Goal: Task Accomplishment & Management: Use online tool/utility

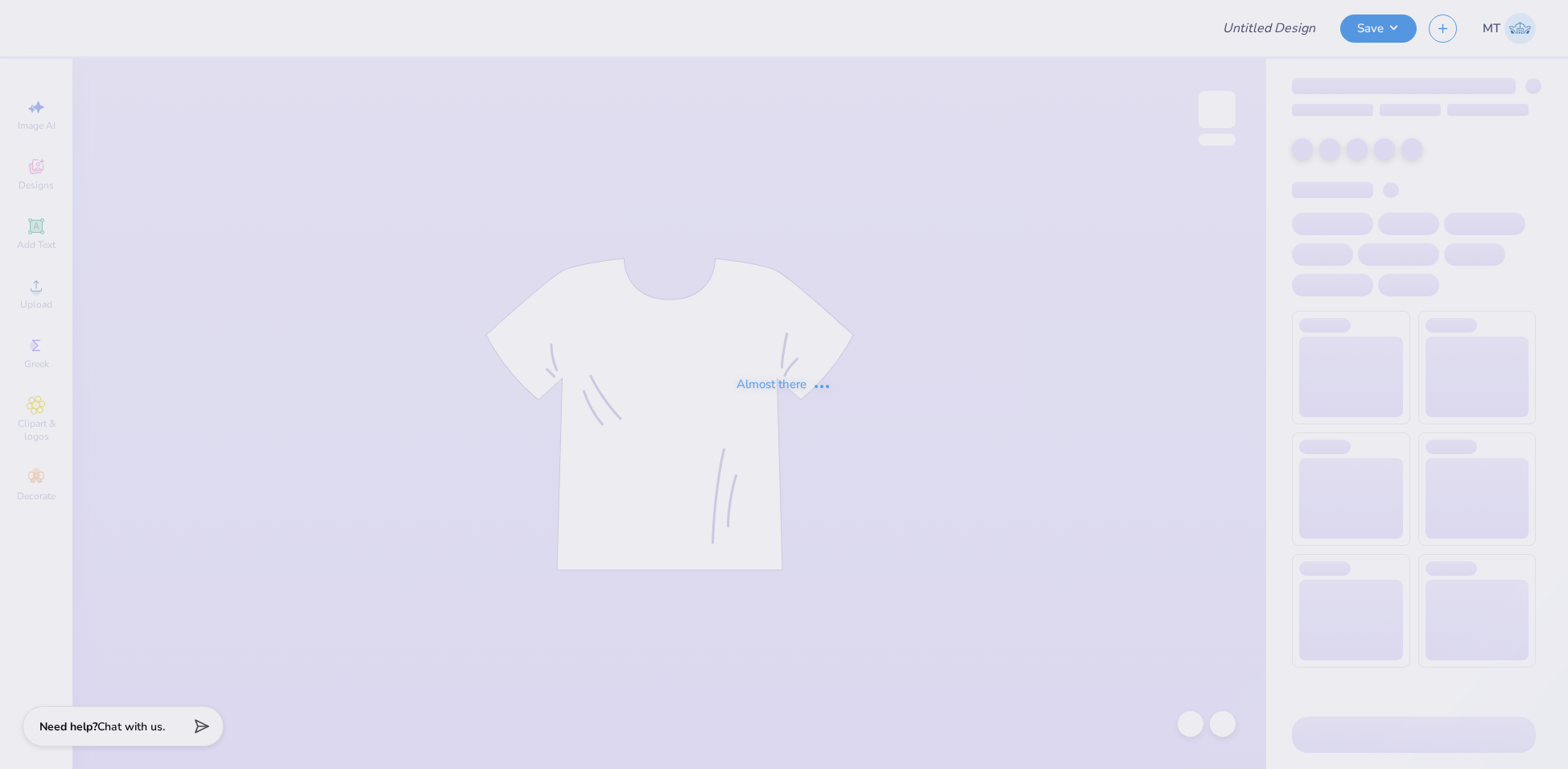
type input "FPS238673"
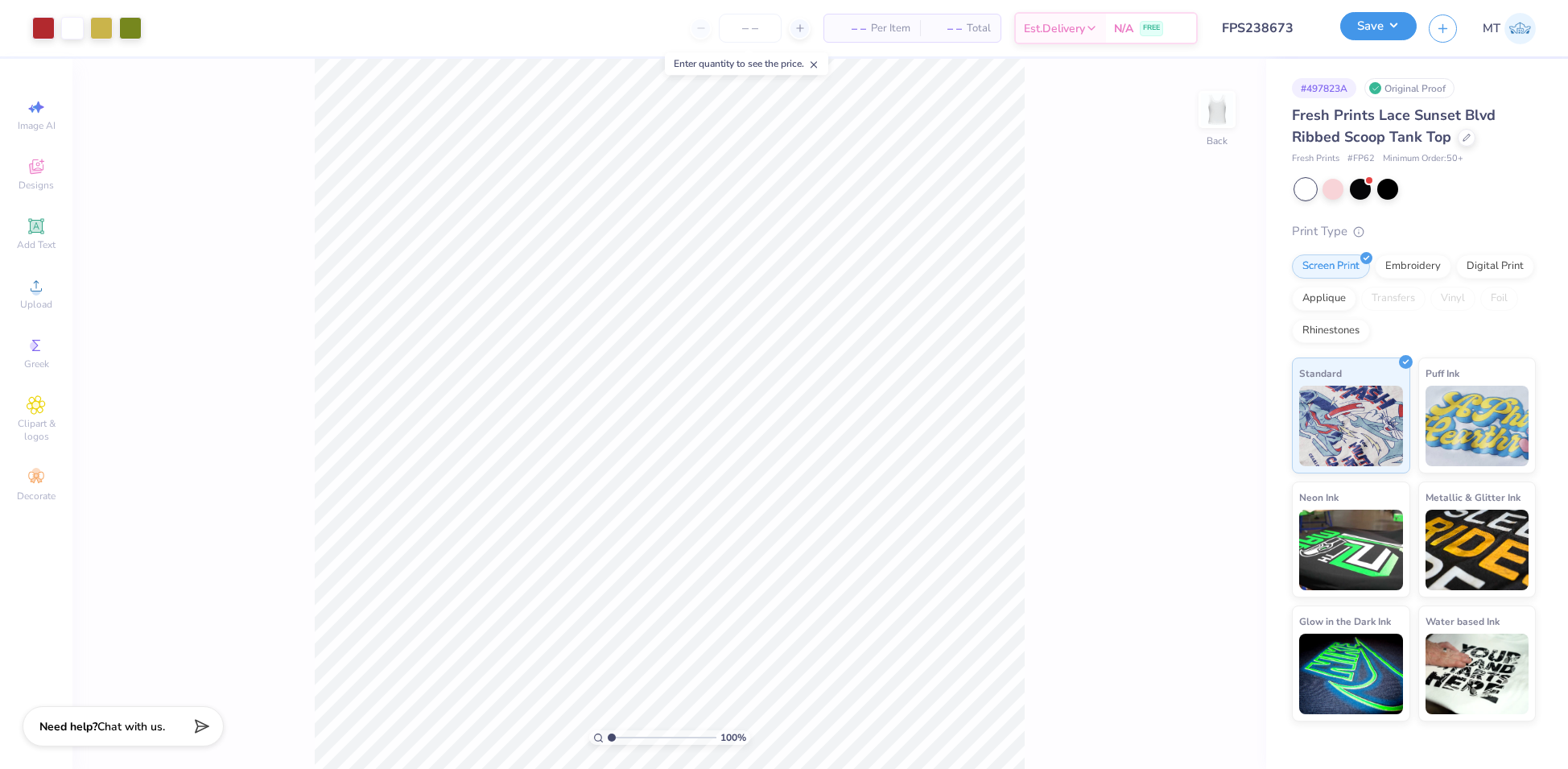
click at [1385, 22] on button "Save" at bounding box center [1378, 25] width 76 height 28
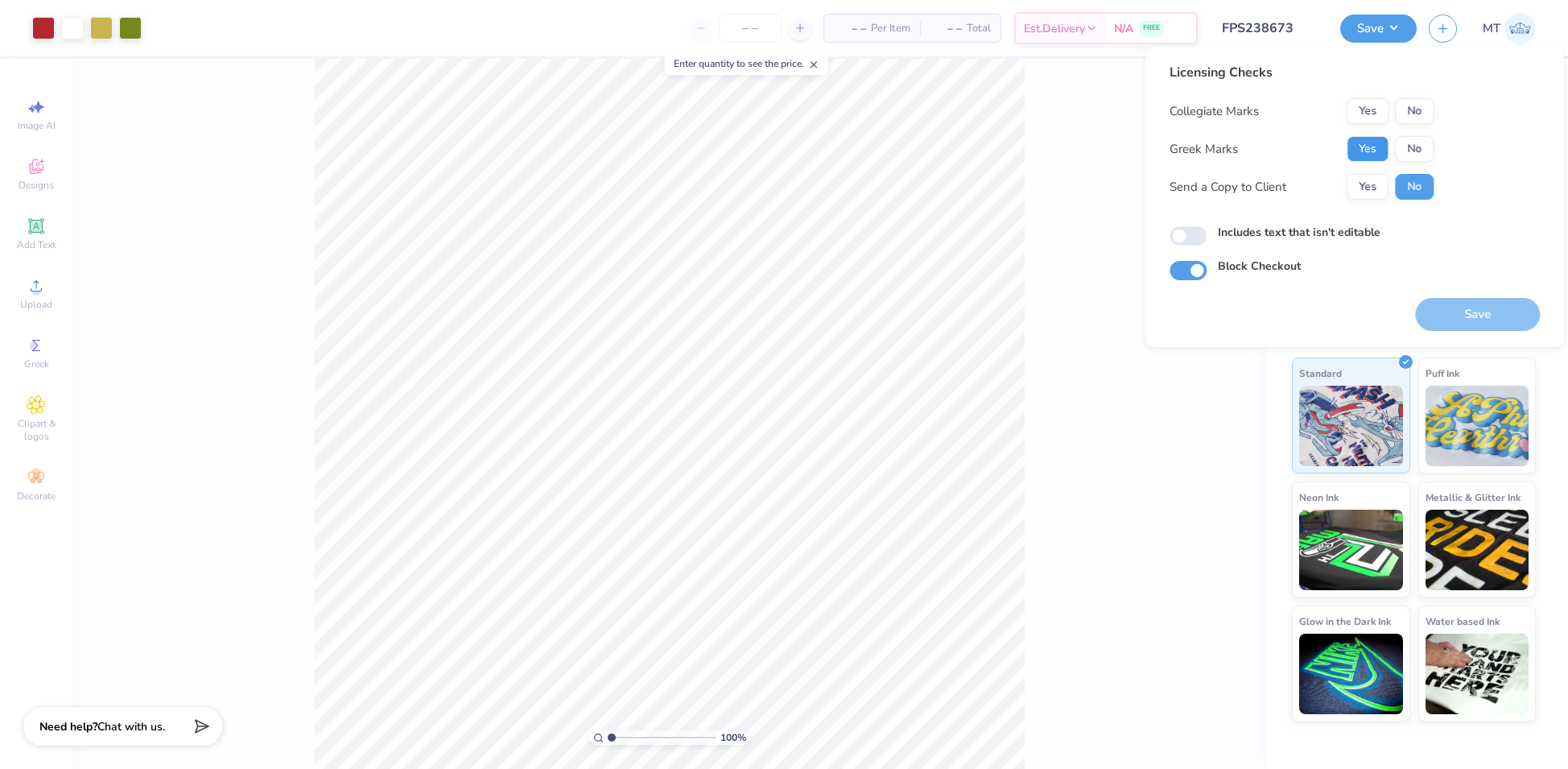
click at [1366, 139] on button "Yes" at bounding box center [1367, 149] width 42 height 25
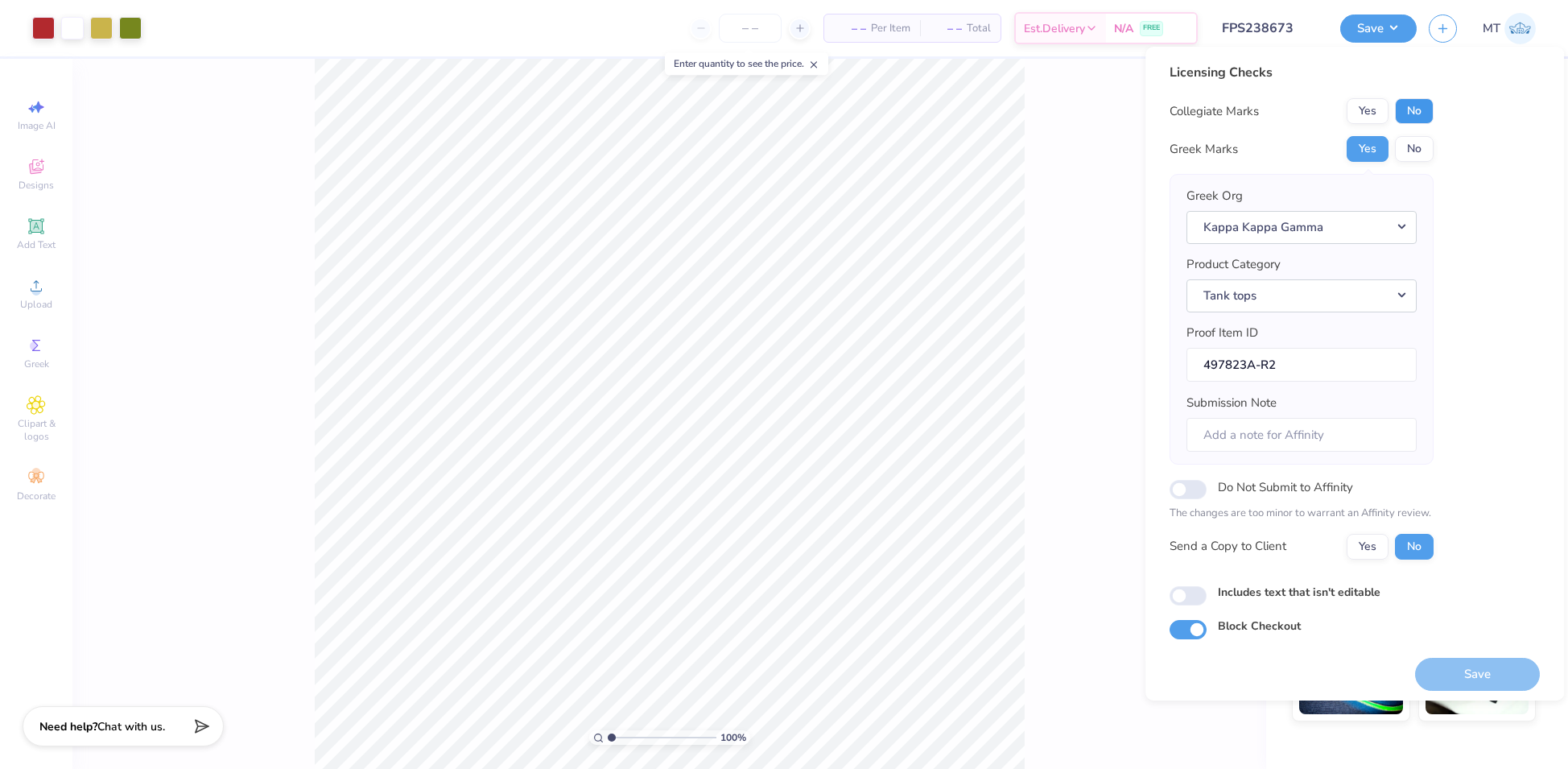
click at [1407, 117] on button "No" at bounding box center [1414, 111] width 39 height 25
click at [1483, 668] on button "Save" at bounding box center [1477, 674] width 125 height 33
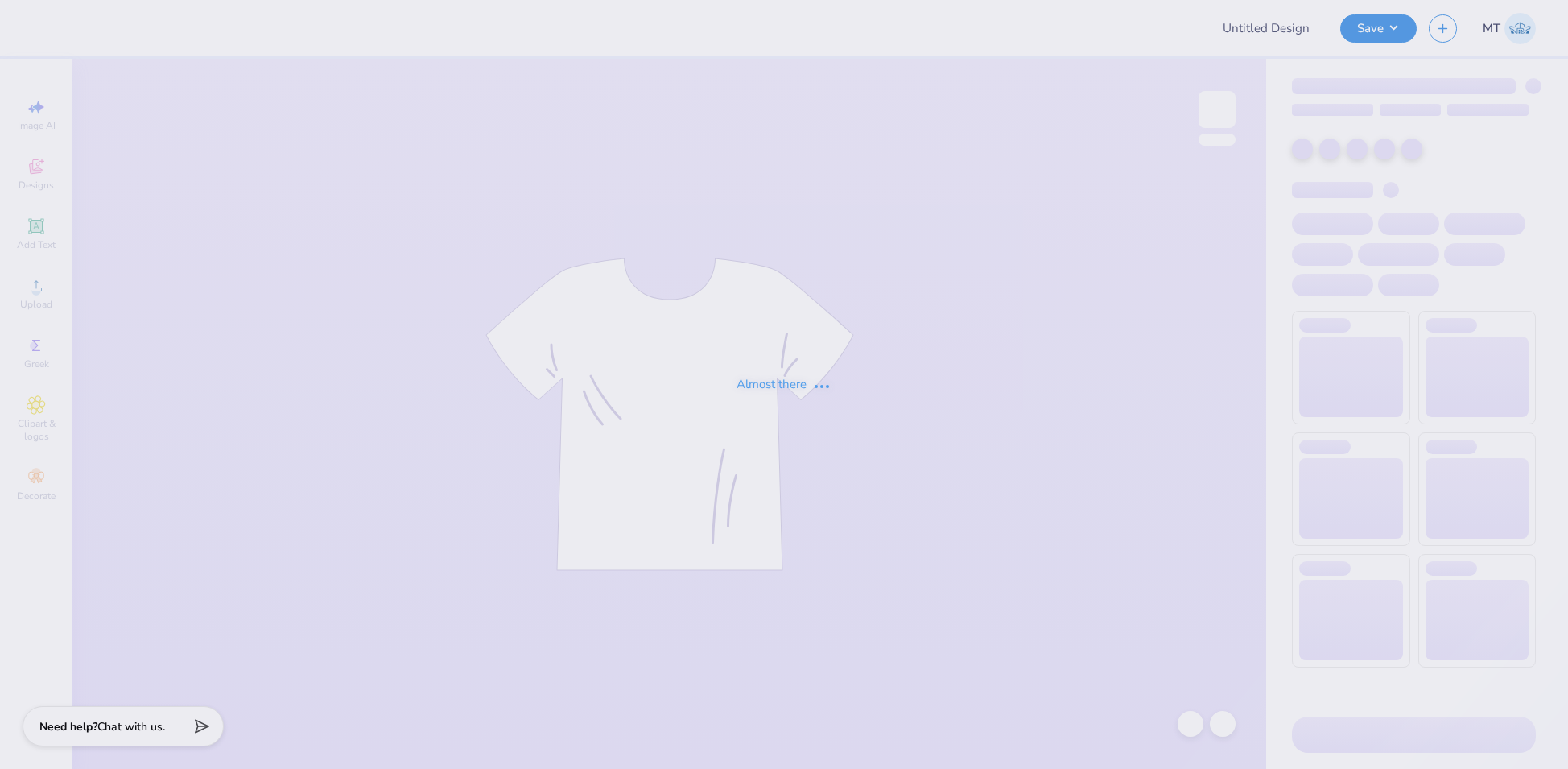
type input "FPS238674"
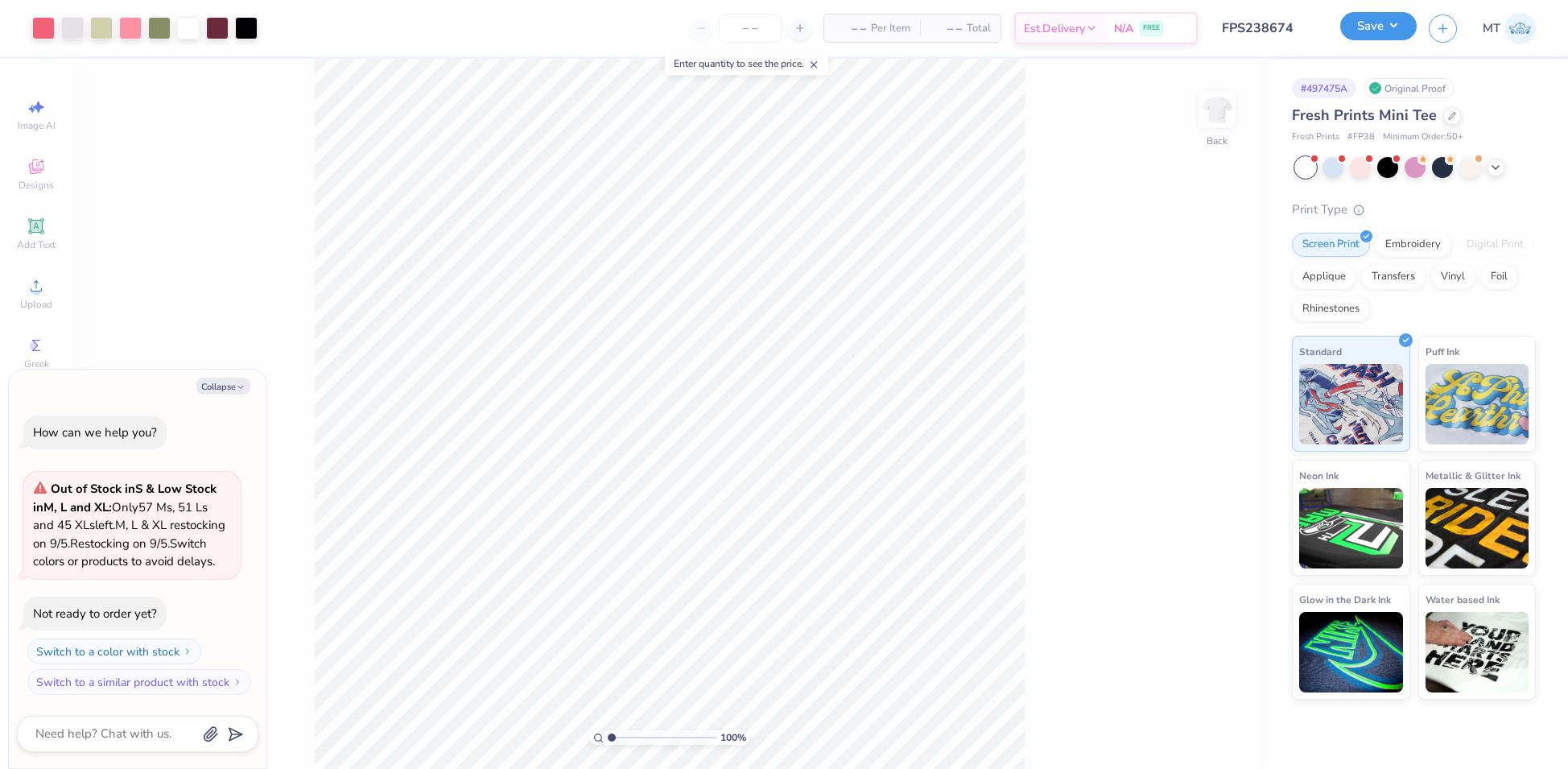
click at [1401, 34] on button "Save" at bounding box center [1378, 25] width 76 height 28
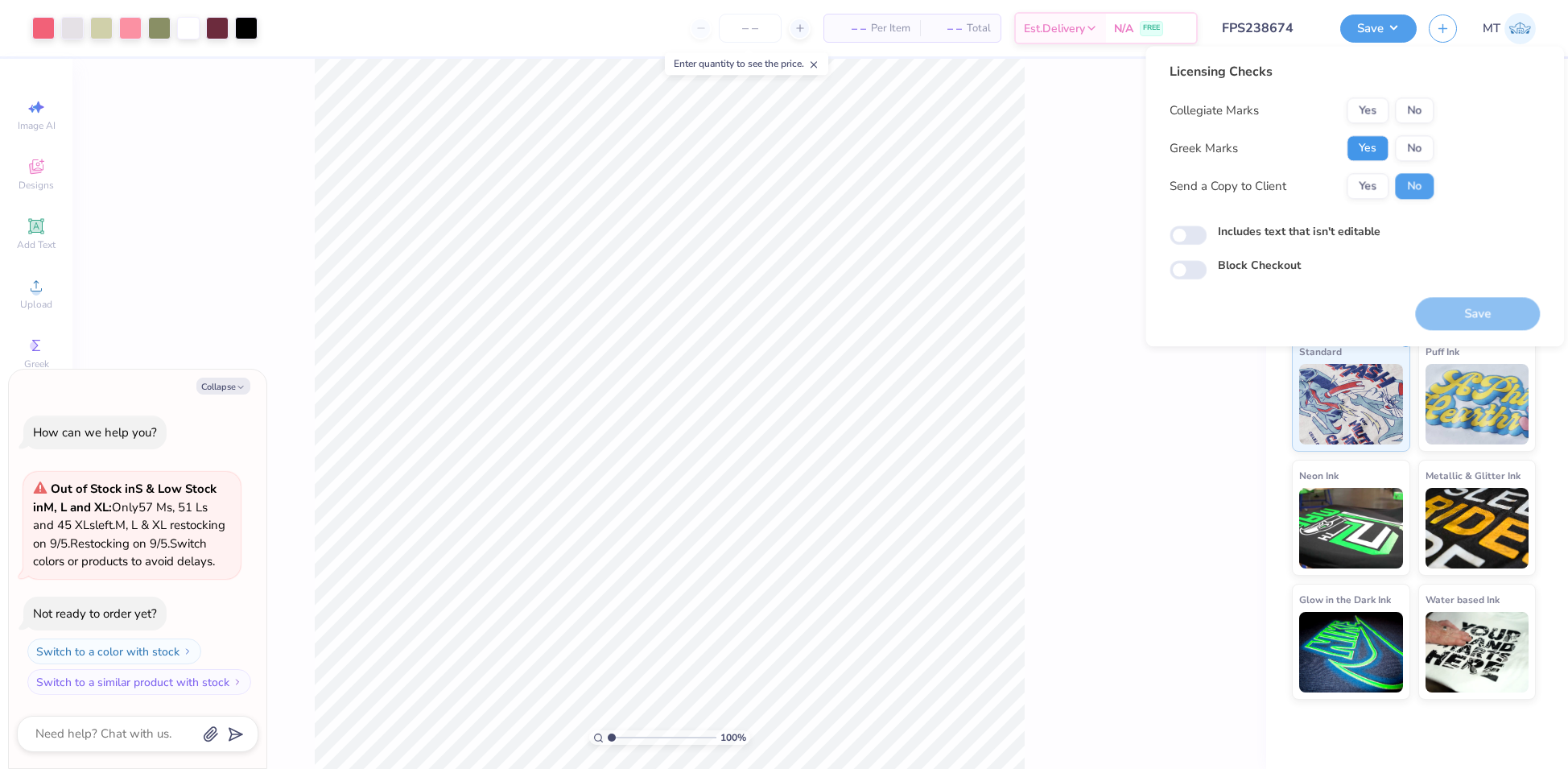
click at [1362, 146] on button "Yes" at bounding box center [1367, 148] width 42 height 25
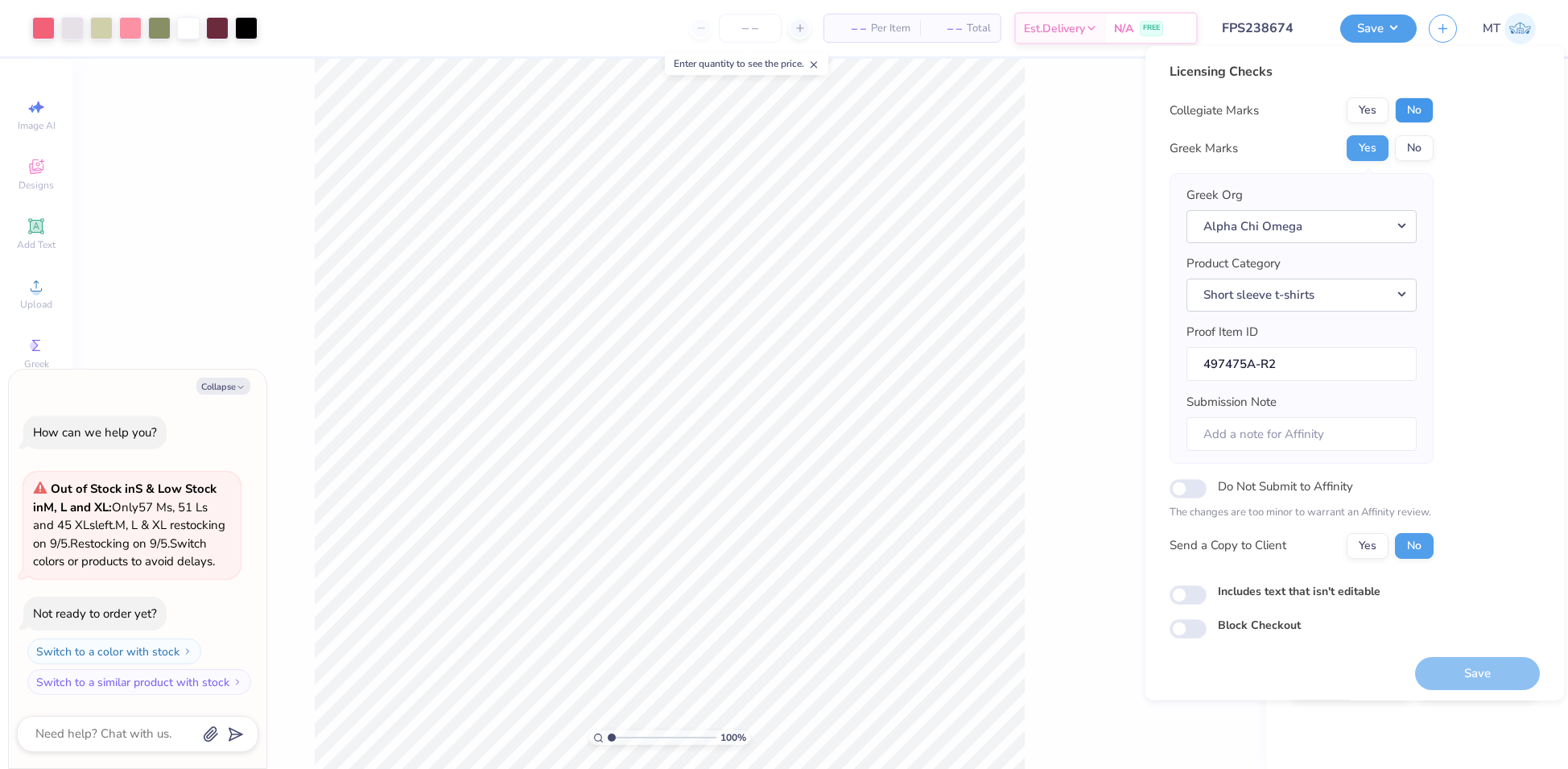
click at [1414, 107] on button "No" at bounding box center [1414, 111] width 39 height 25
click at [238, 382] on icon "button" at bounding box center [241, 387] width 10 height 10
type textarea "x"
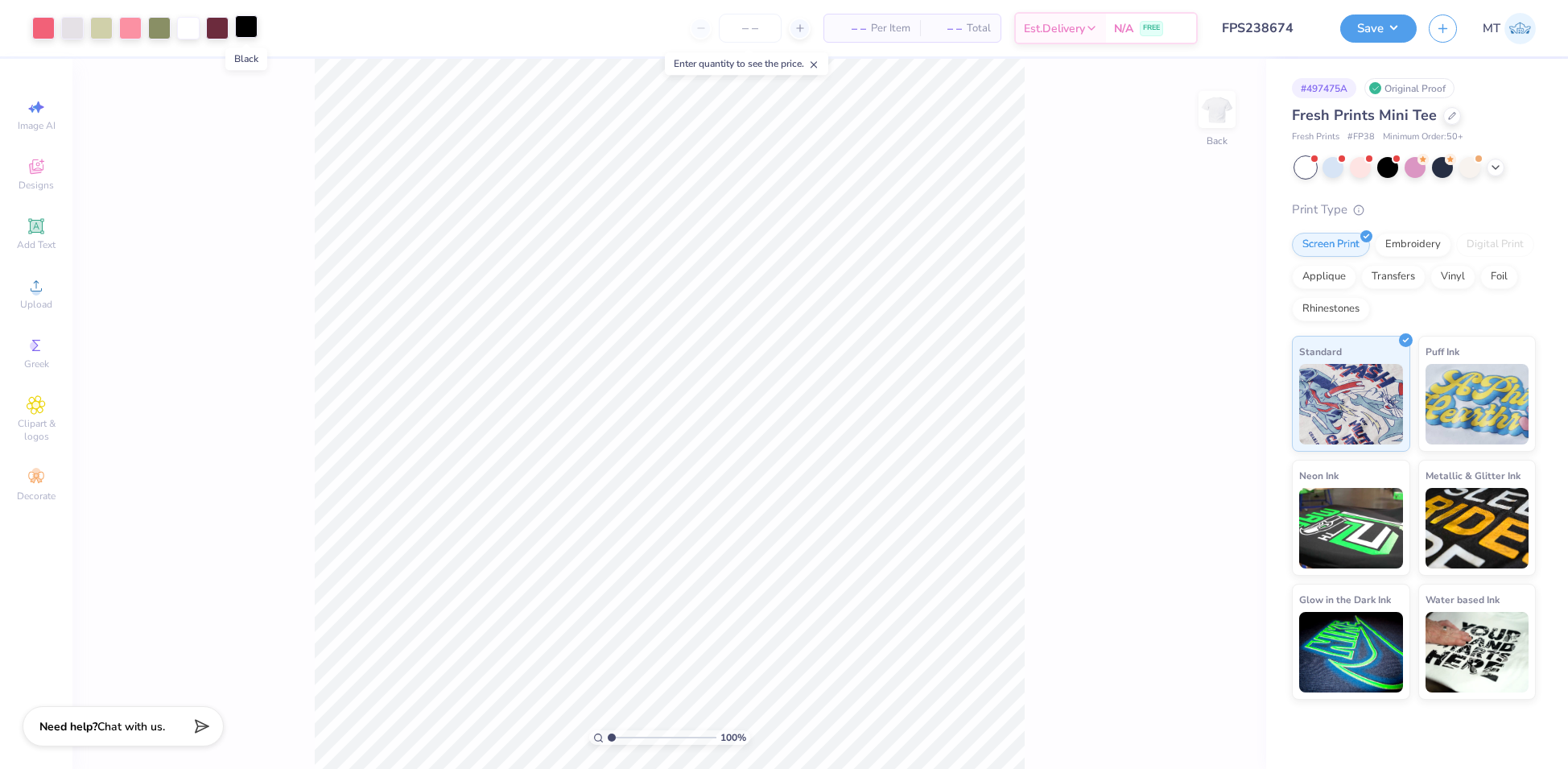
click at [253, 26] on div at bounding box center [246, 26] width 23 height 23
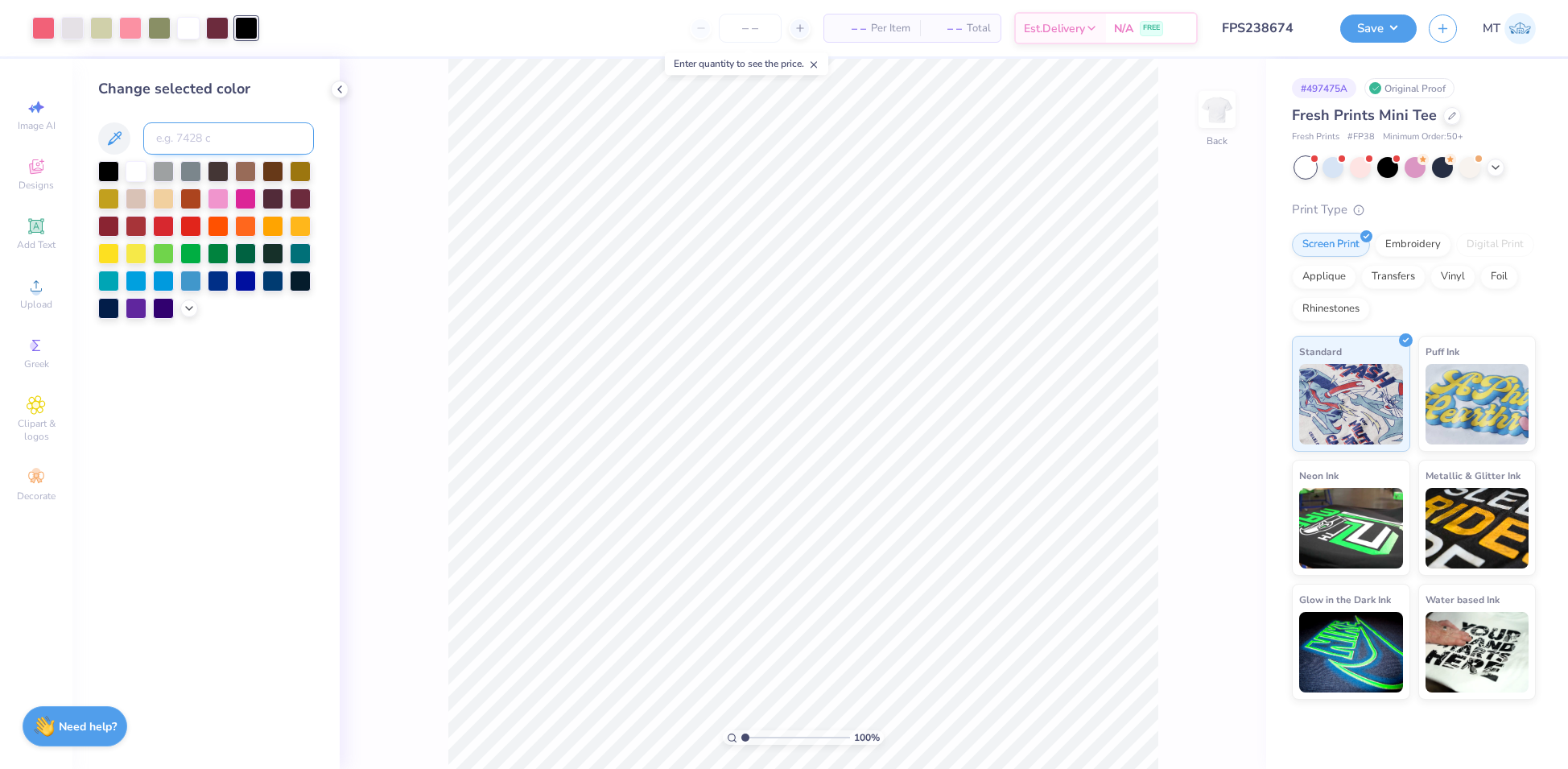
click at [210, 130] on input at bounding box center [228, 139] width 170 height 33
type input "7428"
click at [335, 88] on icon at bounding box center [339, 90] width 13 height 13
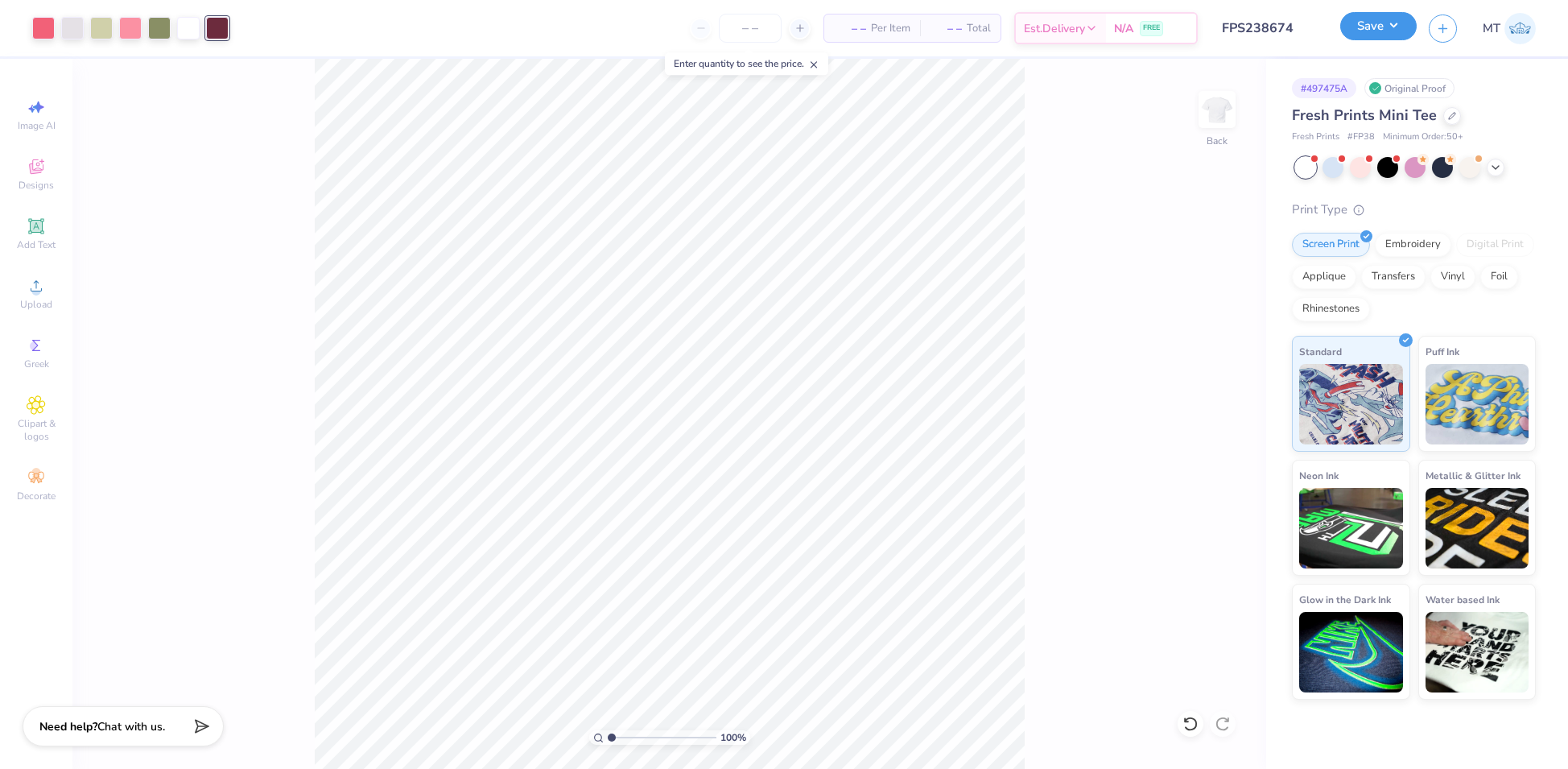
click at [1389, 34] on button "Save" at bounding box center [1378, 25] width 76 height 28
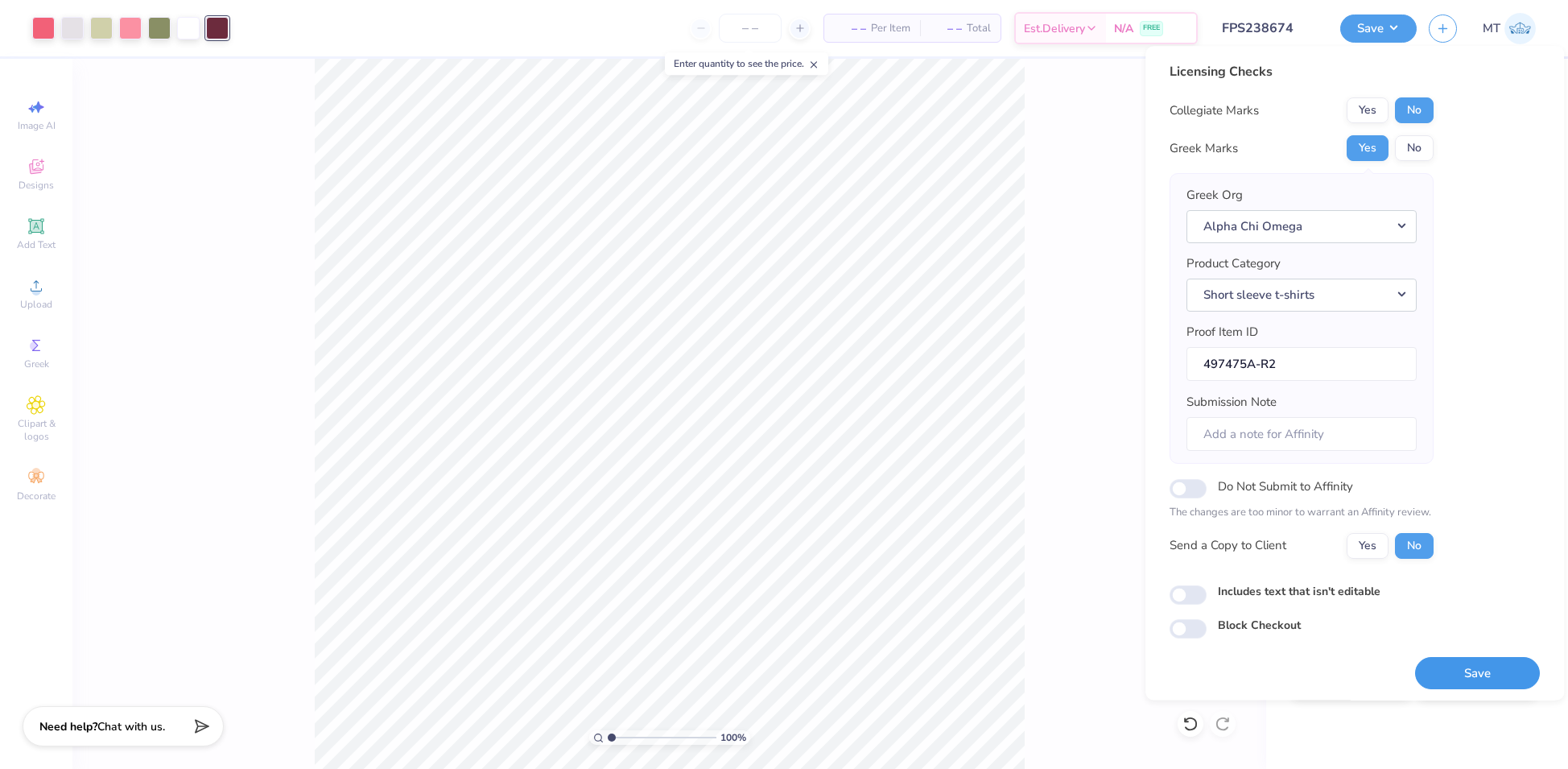
click at [1501, 658] on button "Save" at bounding box center [1477, 674] width 125 height 33
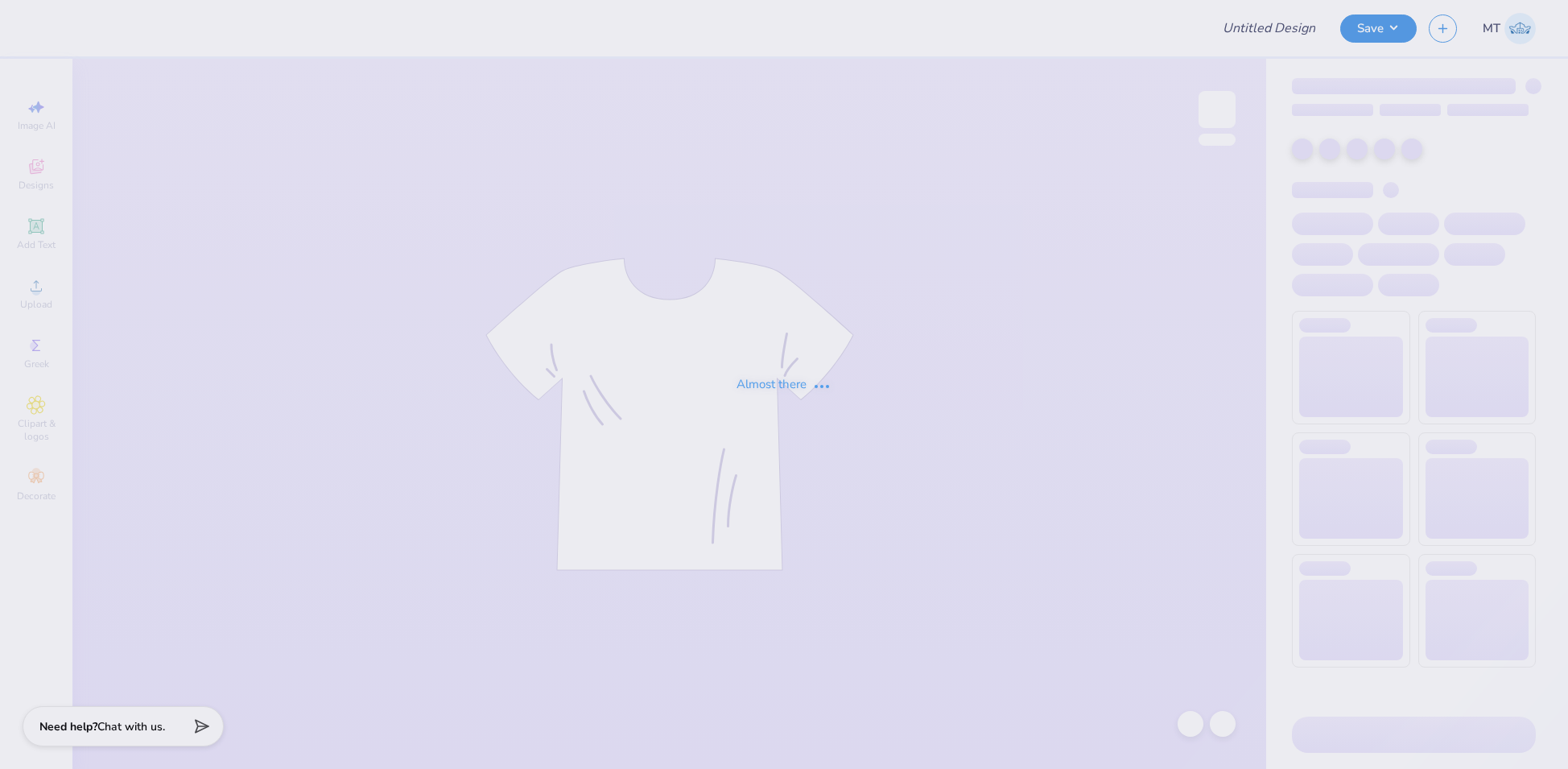
type input "FPS238506"
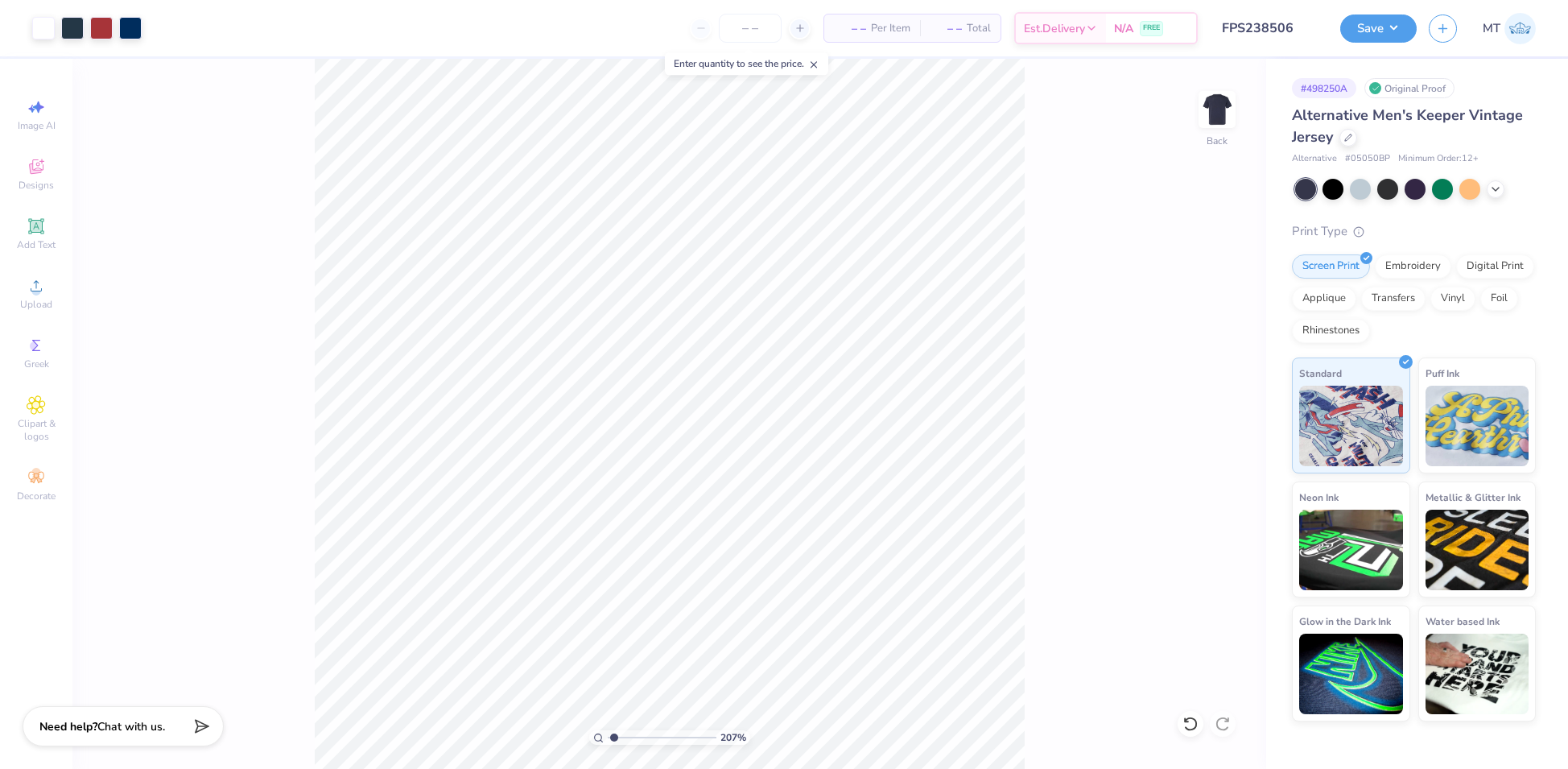
type input "1"
click at [1385, 33] on button "Save" at bounding box center [1378, 25] width 76 height 28
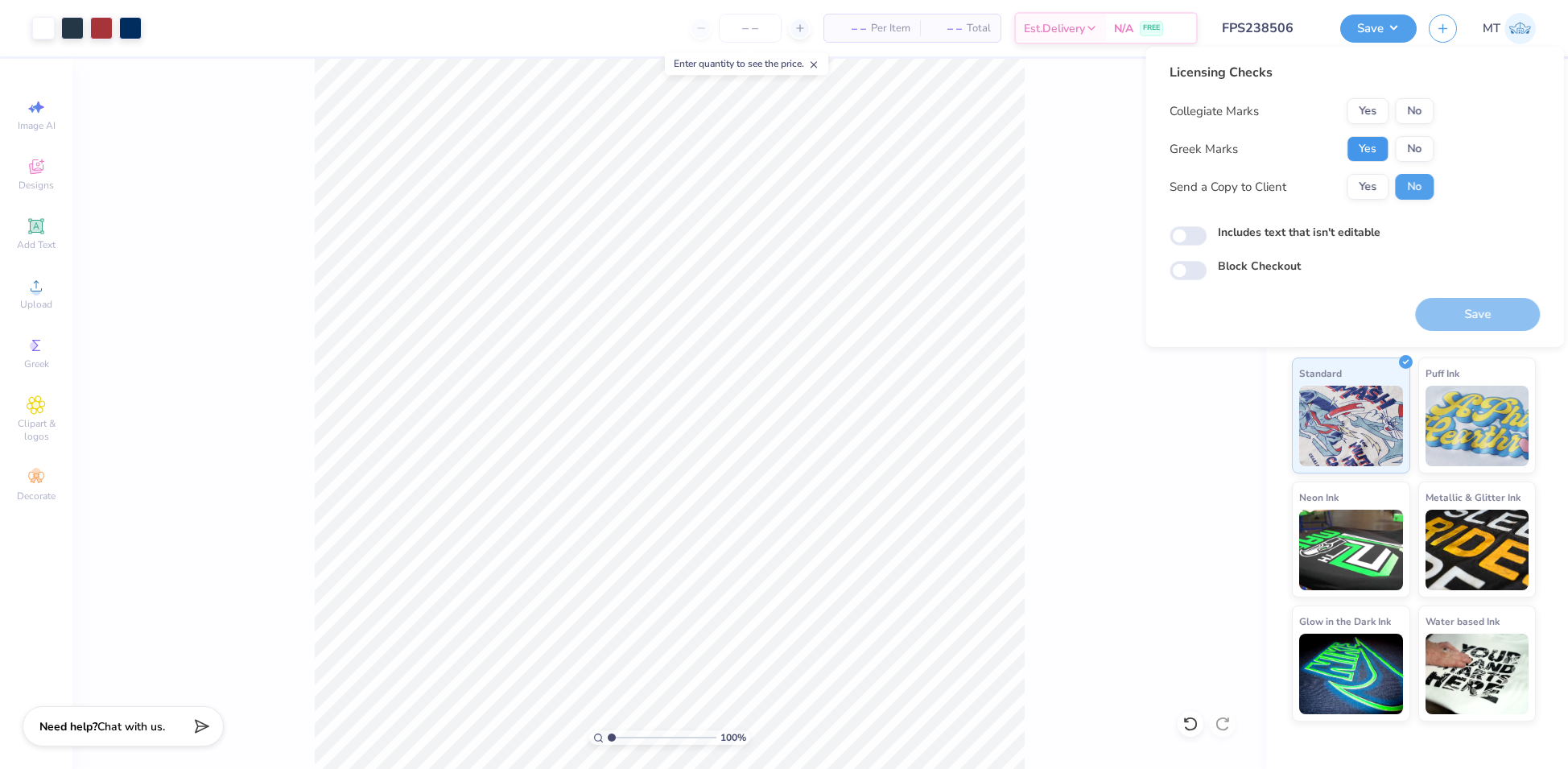
click at [1376, 147] on button "Yes" at bounding box center [1367, 149] width 42 height 25
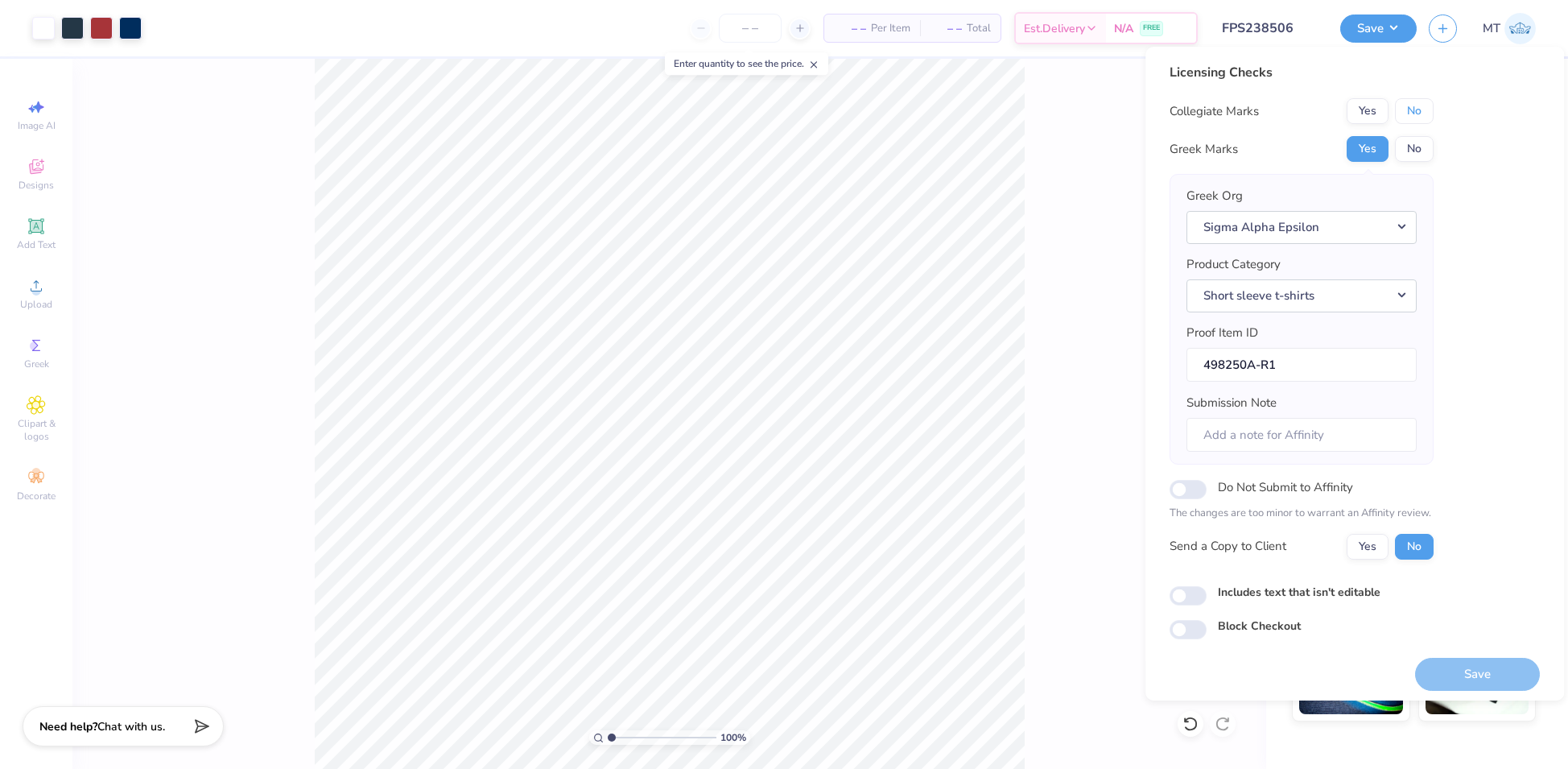
click at [1412, 111] on button "No" at bounding box center [1414, 111] width 39 height 25
click at [1483, 661] on button "Save" at bounding box center [1477, 674] width 125 height 33
